Goal: Navigation & Orientation: Understand site structure

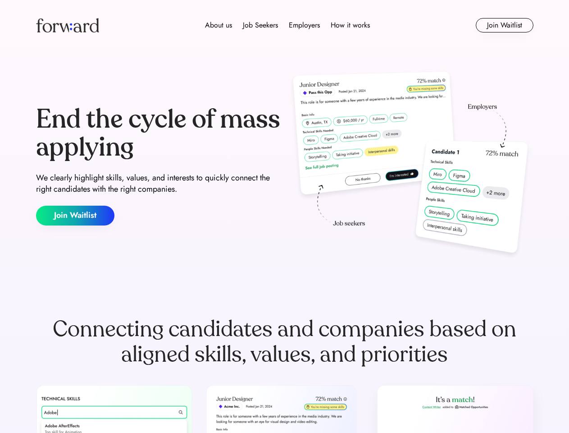
click at [284, 216] on div "End the cycle of mass applying We clearly highlight skills, values, and interes…" at bounding box center [284, 165] width 497 height 194
click at [285, 25] on div "About us Job Seekers Employers How it works" at bounding box center [287, 25] width 355 height 11
click at [68, 25] on img at bounding box center [67, 25] width 63 height 14
click at [287, 25] on div "About us Job Seekers Employers How it works" at bounding box center [287, 25] width 355 height 11
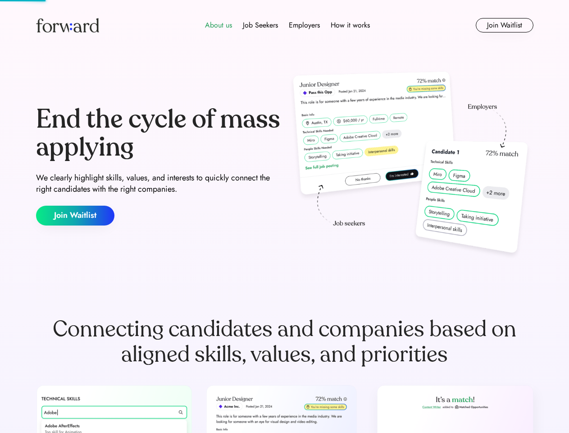
click at [219, 25] on div "About us" at bounding box center [218, 25] width 27 height 11
click at [260, 25] on div "Job Seekers" at bounding box center [260, 25] width 35 height 11
click at [304, 25] on div "Employers" at bounding box center [304, 25] width 31 height 11
click at [350, 25] on div "How it works" at bounding box center [350, 25] width 39 height 11
click at [504, 25] on button "Join Waitlist" at bounding box center [505, 25] width 58 height 14
